Goal: Task Accomplishment & Management: Use online tool/utility

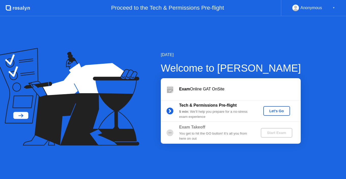
click at [272, 110] on div "Let's Go" at bounding box center [276, 111] width 23 height 4
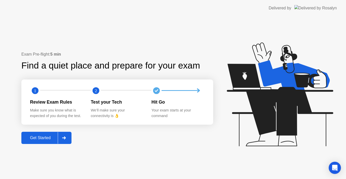
click at [46, 136] on div "Get Started" at bounding box center [40, 138] width 35 height 5
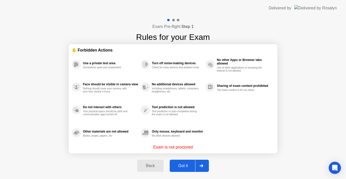
click at [185, 166] on div "Got it" at bounding box center [183, 166] width 24 height 5
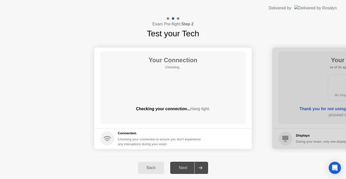
click at [185, 166] on div "Next" at bounding box center [183, 168] width 23 height 5
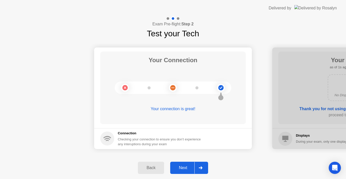
click at [185, 166] on div "Next" at bounding box center [183, 168] width 23 height 5
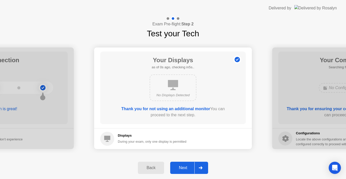
click at [185, 166] on div "Next" at bounding box center [183, 168] width 23 height 5
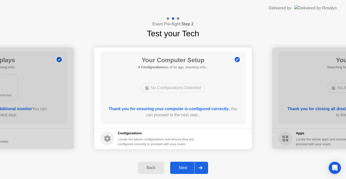
click at [185, 166] on div "Next" at bounding box center [183, 168] width 23 height 5
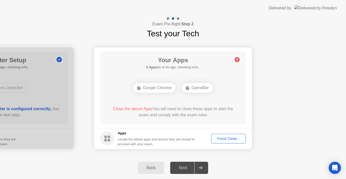
click at [215, 139] on div "Force Close..." at bounding box center [228, 139] width 31 height 4
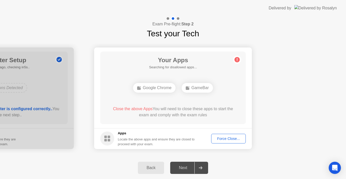
click at [224, 136] on button "Force Close..." at bounding box center [228, 139] width 35 height 10
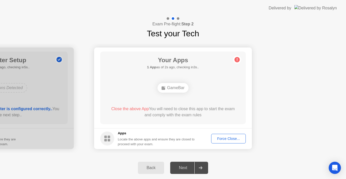
click at [229, 135] on button "Force Close..." at bounding box center [228, 139] width 35 height 10
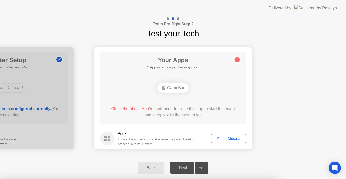
click at [181, 179] on div at bounding box center [173, 179] width 346 height 0
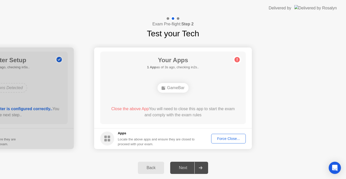
click at [226, 143] on button "Force Close..." at bounding box center [228, 139] width 35 height 10
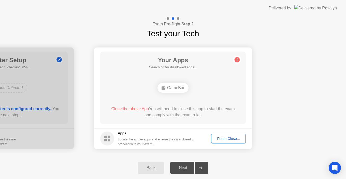
click at [171, 85] on div "GameBar" at bounding box center [172, 88] width 31 height 10
click at [226, 139] on div "Force Close..." at bounding box center [228, 139] width 31 height 4
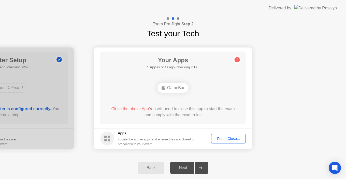
click at [235, 61] on icon at bounding box center [237, 60] width 8 height 8
